Goal: Information Seeking & Learning: Learn about a topic

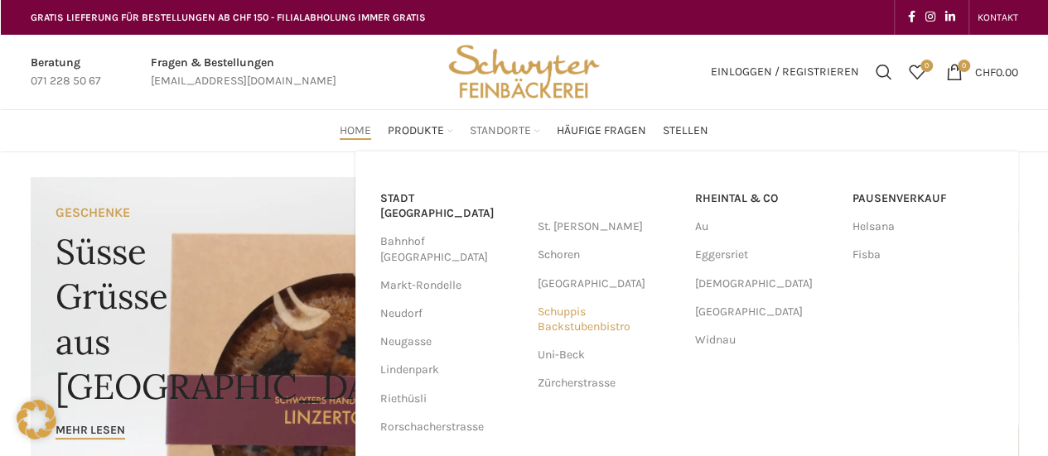
click at [601, 311] on link "Schuppis Backstubenbistro" at bounding box center [607, 319] width 141 height 43
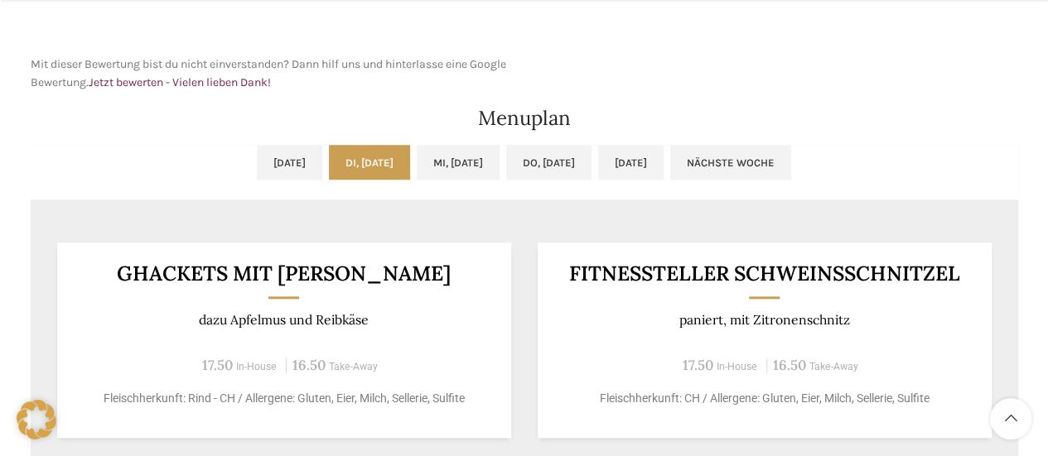
scroll to position [745, 0]
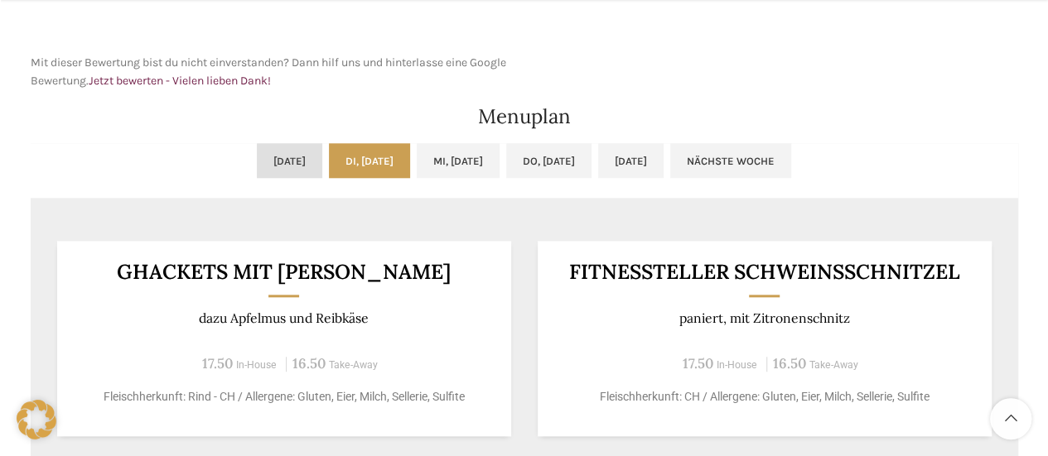
click at [257, 153] on link "[DATE]" at bounding box center [289, 160] width 65 height 35
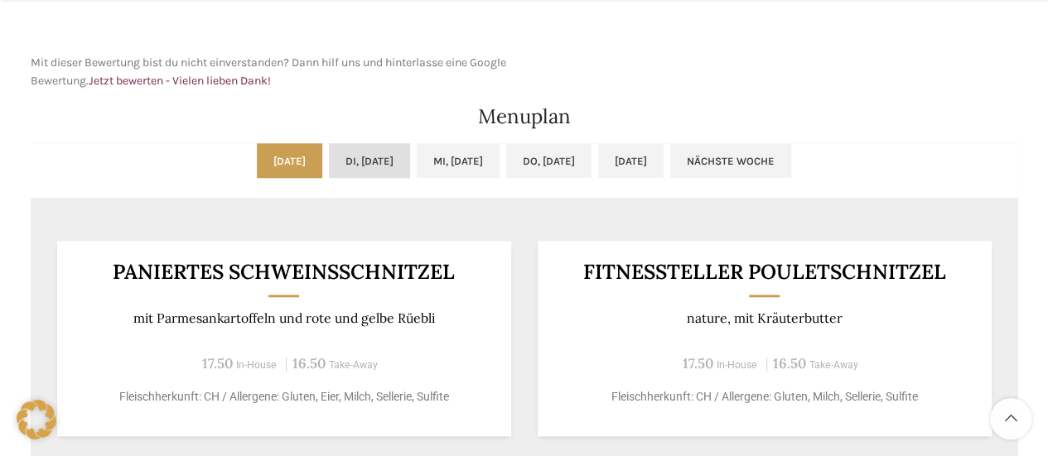
click at [329, 155] on link "Di, [DATE]" at bounding box center [369, 160] width 81 height 35
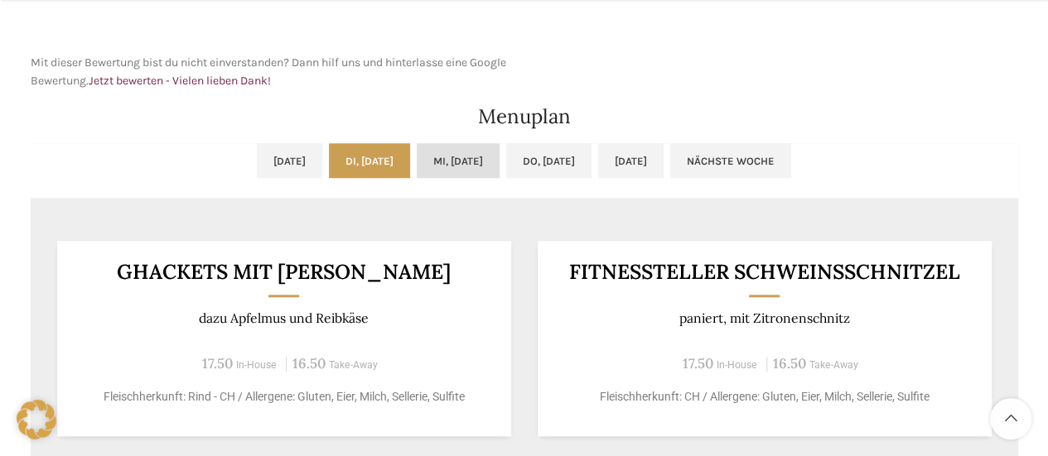
click at [461, 155] on link "Mi, 27.08.2025" at bounding box center [458, 160] width 83 height 35
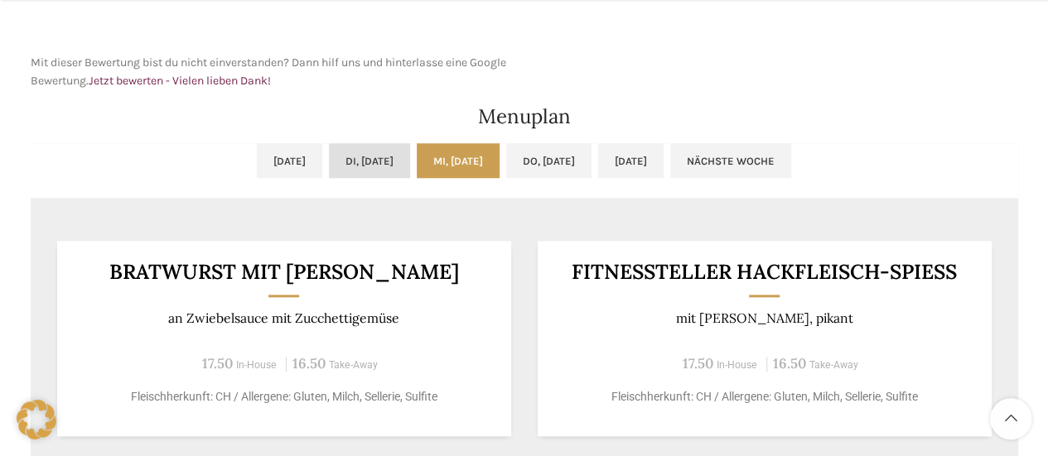
click at [330, 166] on link "Di, 26.08.2025" at bounding box center [369, 160] width 81 height 35
